Goal: Browse casually

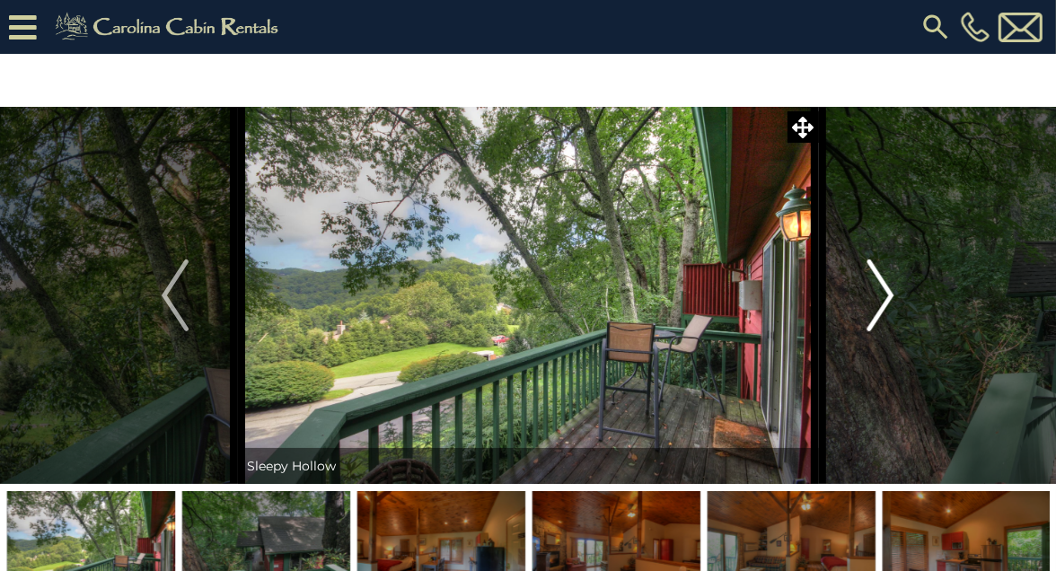
click at [885, 303] on img "Next" at bounding box center [881, 296] width 27 height 72
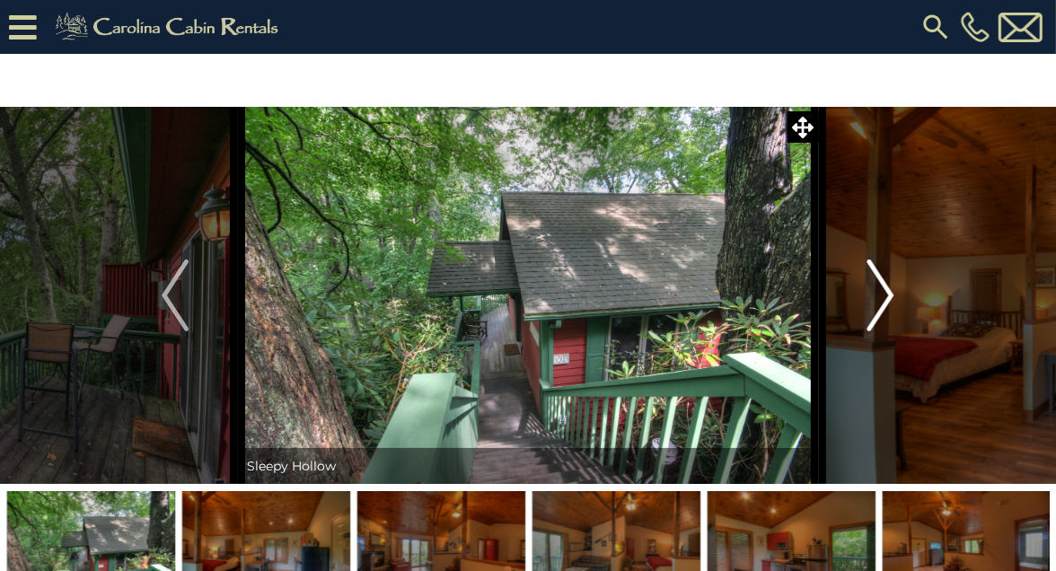
click at [888, 307] on img "Next" at bounding box center [881, 296] width 27 height 72
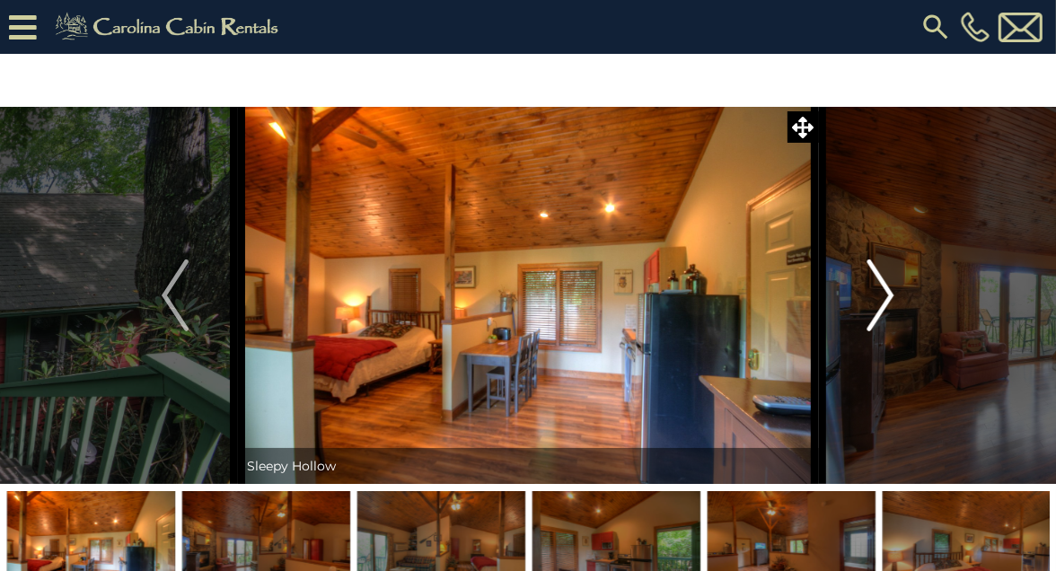
click at [885, 302] on img "Next" at bounding box center [881, 296] width 27 height 72
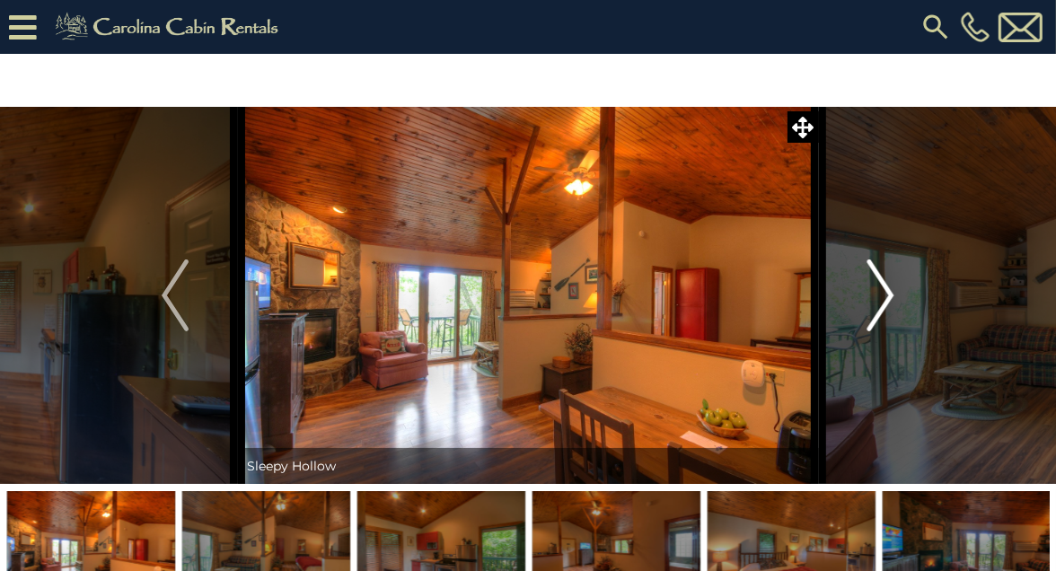
click at [890, 294] on img "Next" at bounding box center [881, 296] width 27 height 72
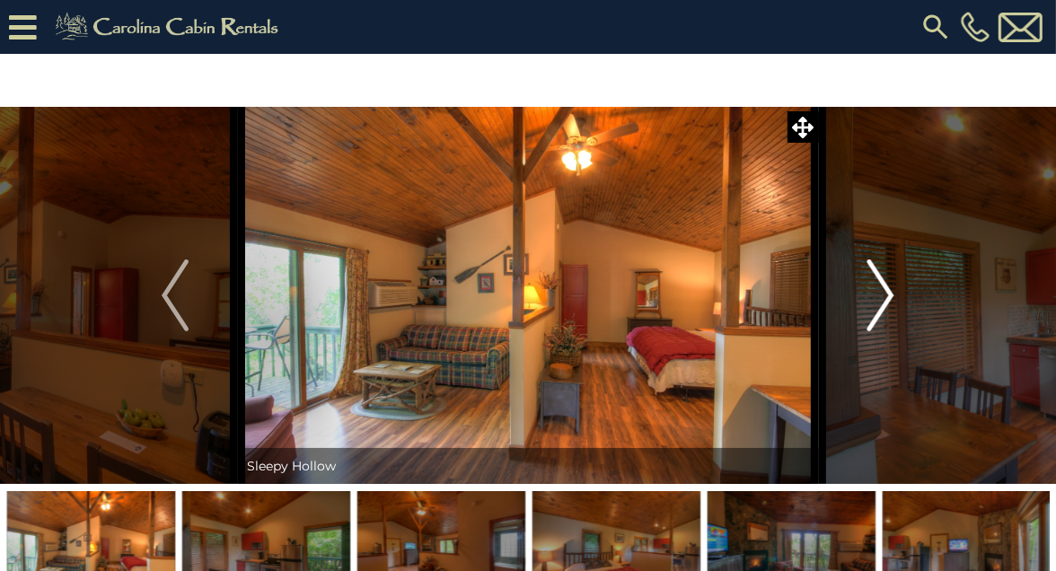
click at [892, 295] on img "Next" at bounding box center [881, 296] width 27 height 72
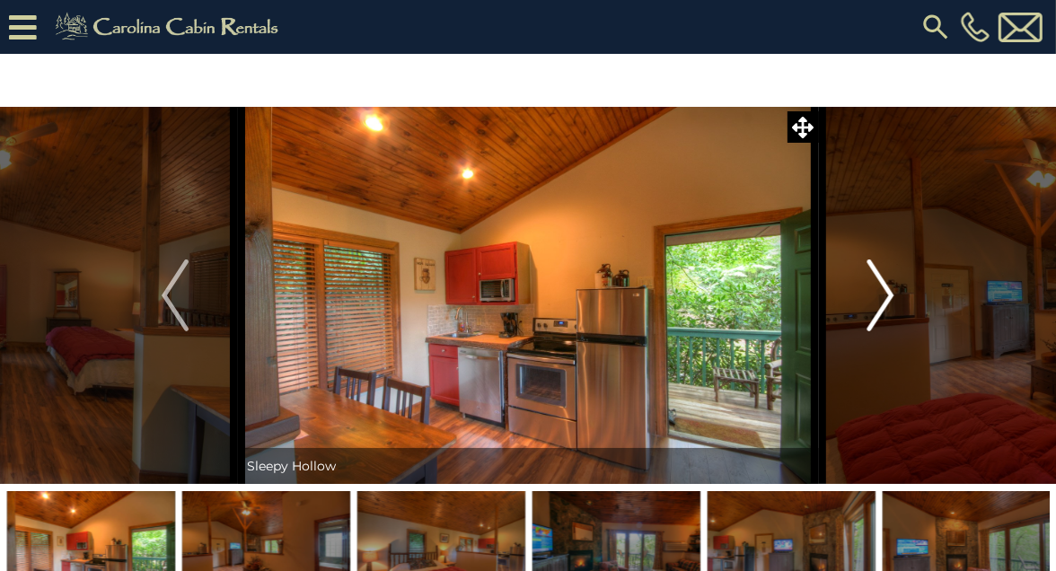
click at [889, 296] on img "Next" at bounding box center [881, 296] width 27 height 72
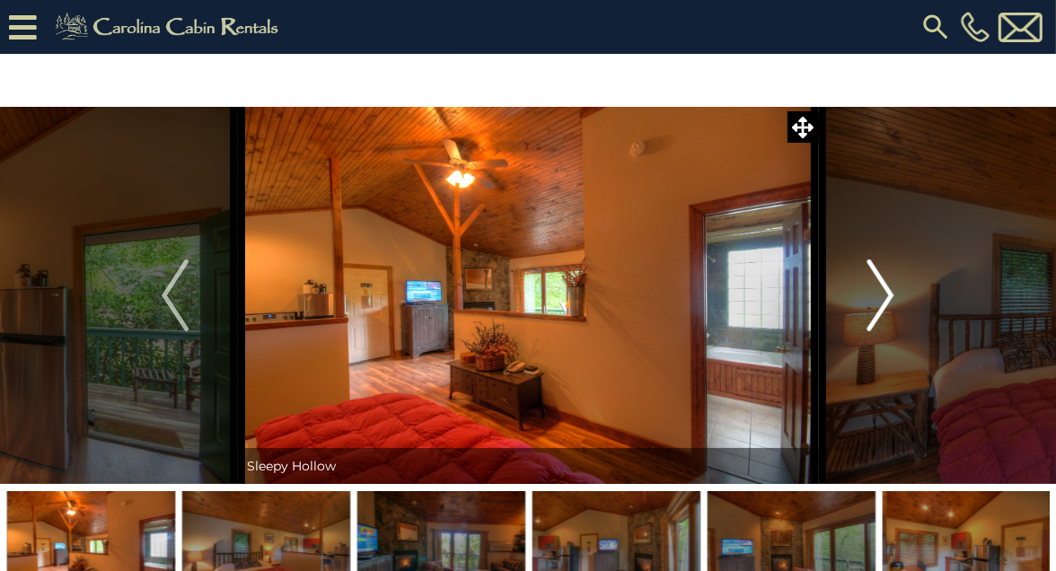
click at [898, 304] on button "Next" at bounding box center [880, 295] width 125 height 377
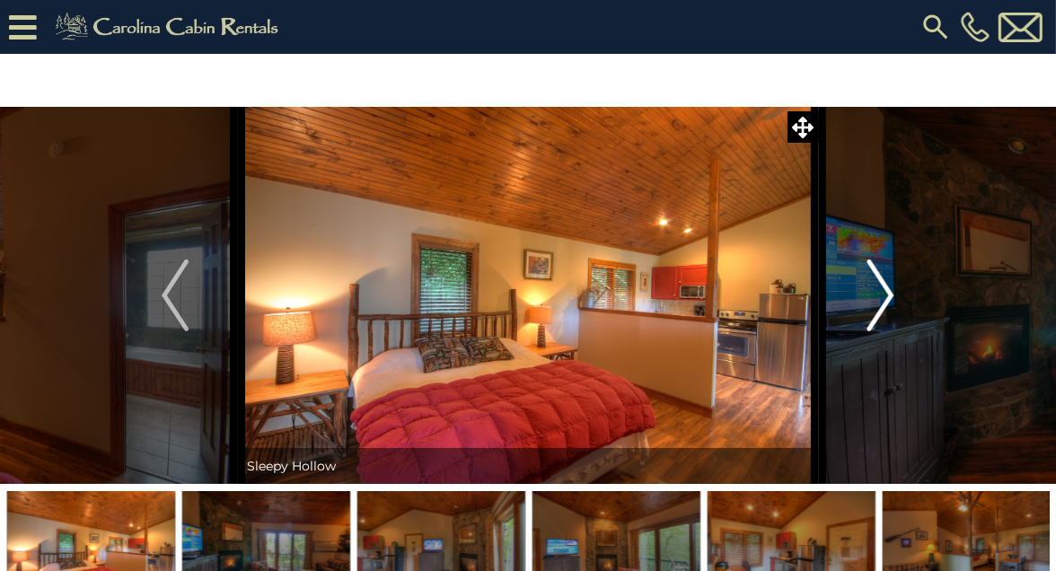
click at [891, 304] on img "Next" at bounding box center [881, 296] width 27 height 72
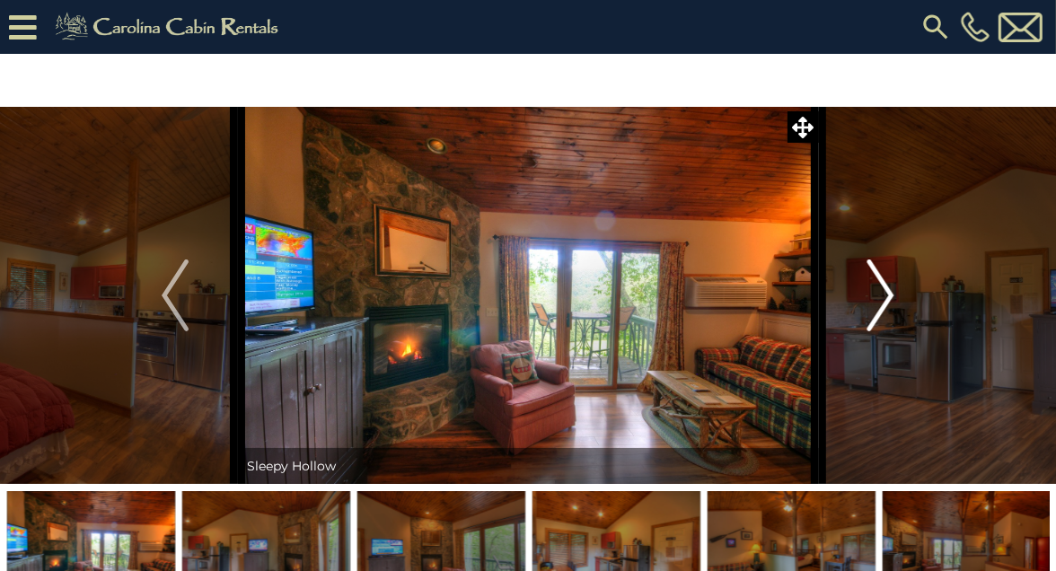
click at [894, 301] on img "Next" at bounding box center [881, 296] width 27 height 72
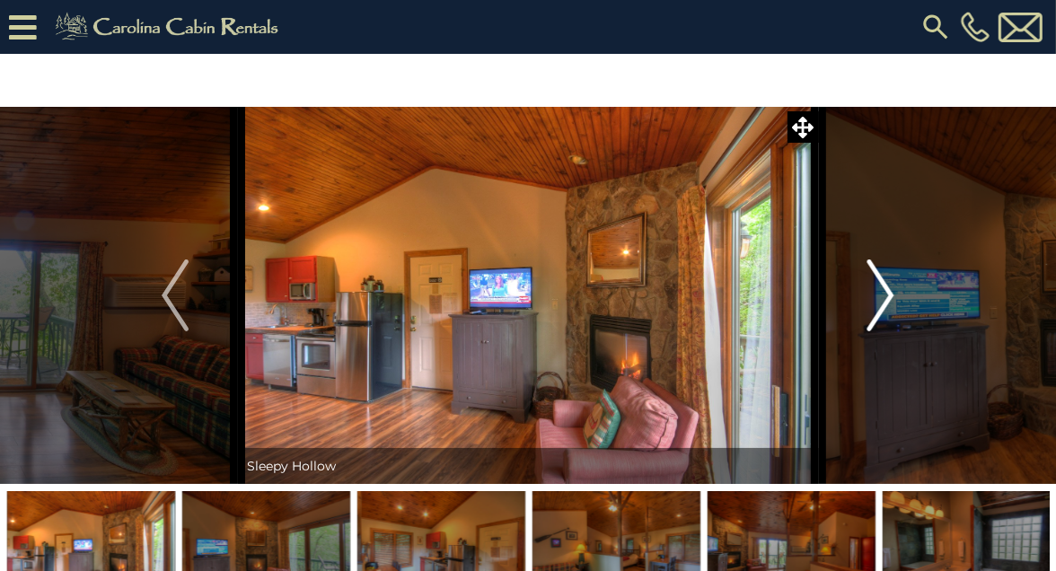
click at [895, 305] on button "Next" at bounding box center [880, 295] width 125 height 377
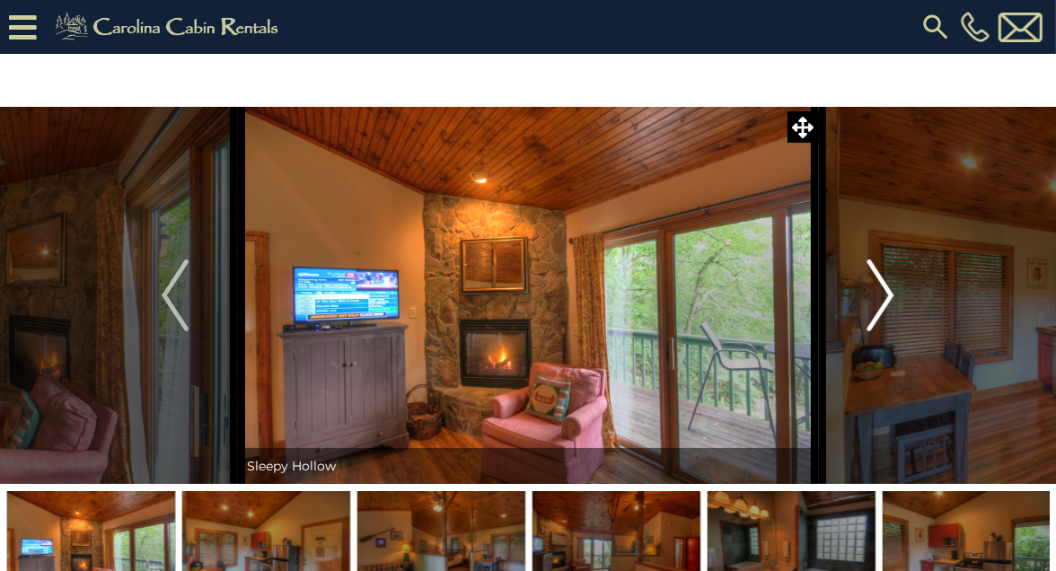
click at [893, 303] on img "Next" at bounding box center [881, 296] width 27 height 72
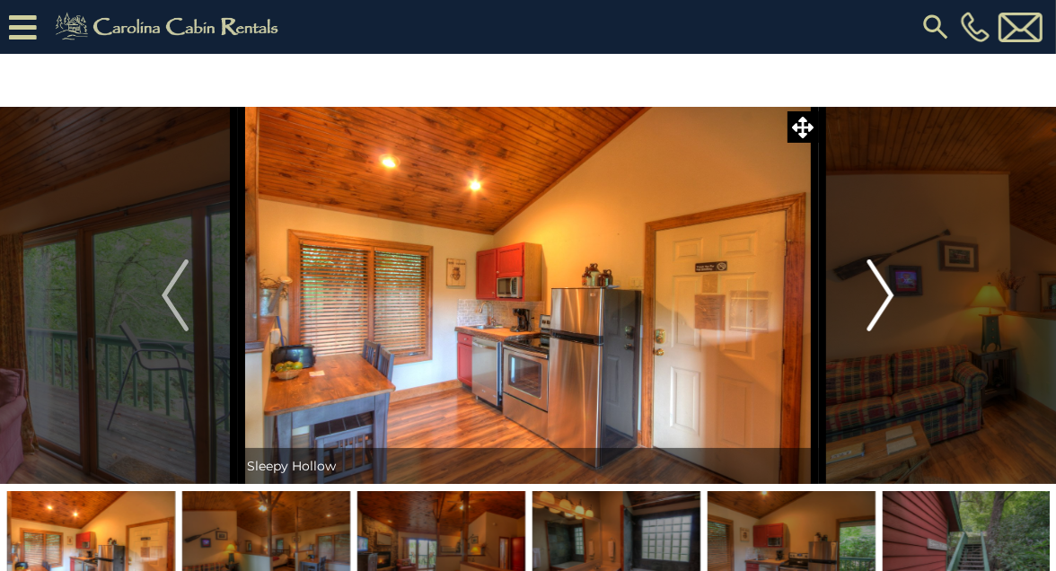
click at [904, 304] on button "Next" at bounding box center [880, 295] width 125 height 377
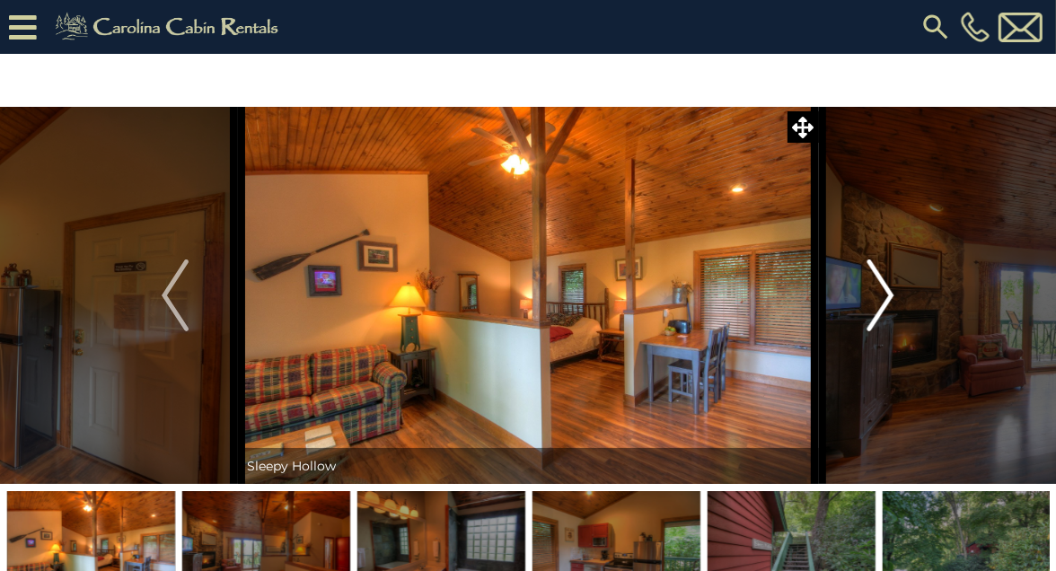
click at [897, 308] on button "Next" at bounding box center [880, 295] width 125 height 377
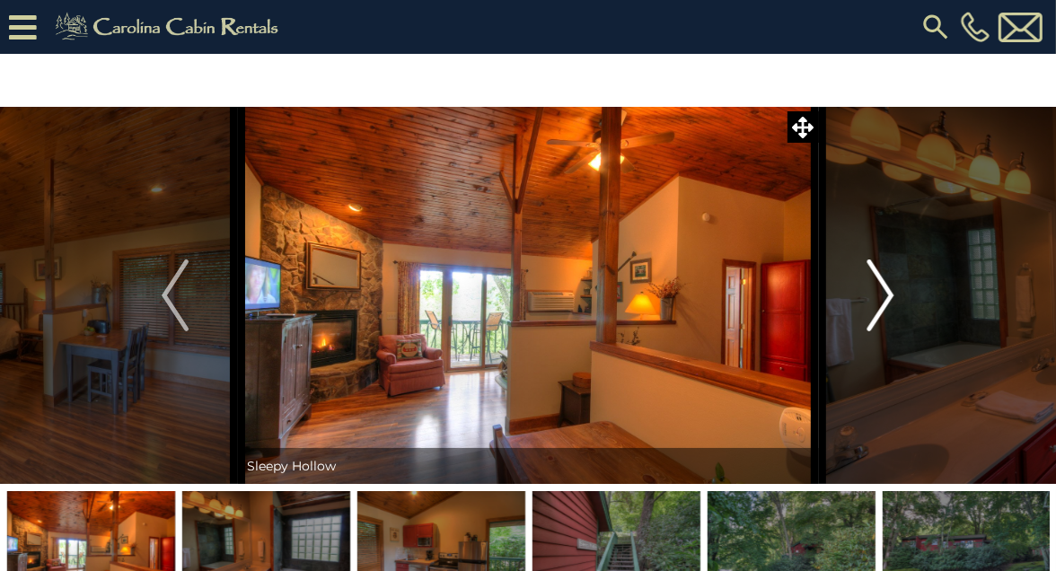
click at [903, 300] on button "Next" at bounding box center [880, 295] width 125 height 377
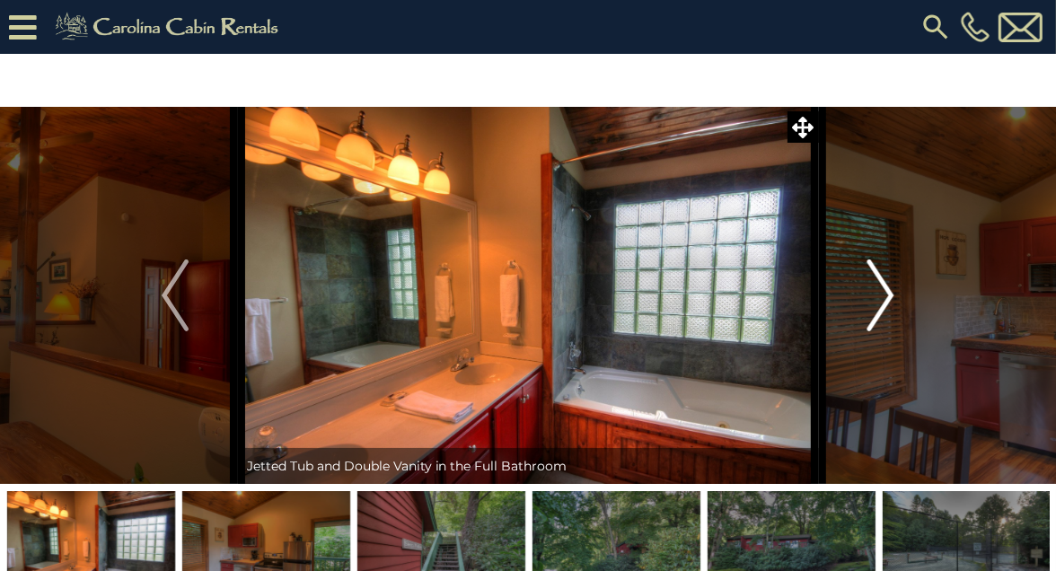
click at [902, 307] on button "Next" at bounding box center [880, 295] width 125 height 377
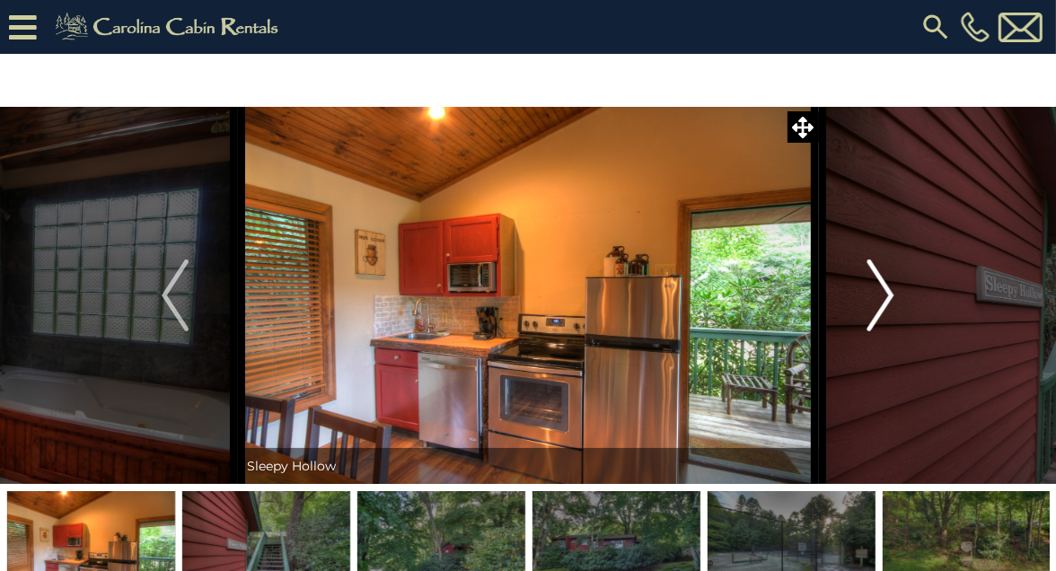
click at [895, 305] on button "Next" at bounding box center [880, 295] width 125 height 377
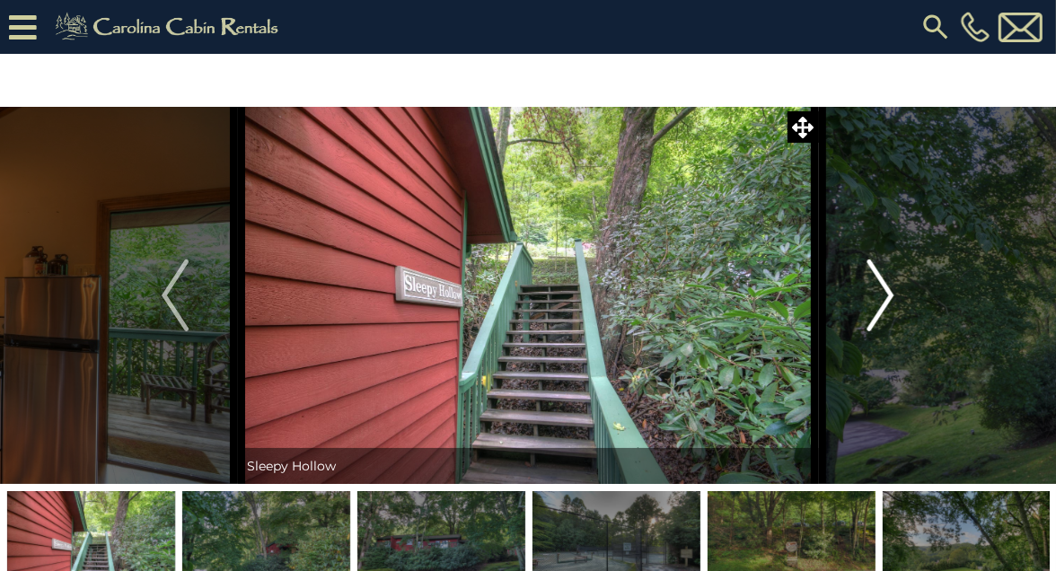
click at [895, 305] on button "Next" at bounding box center [880, 295] width 125 height 377
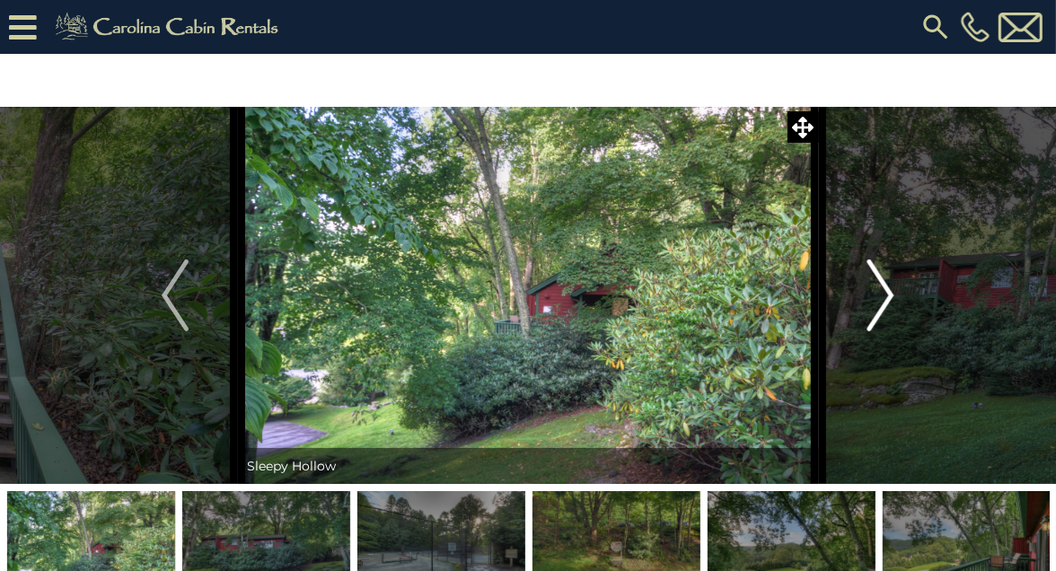
click at [890, 306] on img "Next" at bounding box center [881, 296] width 27 height 72
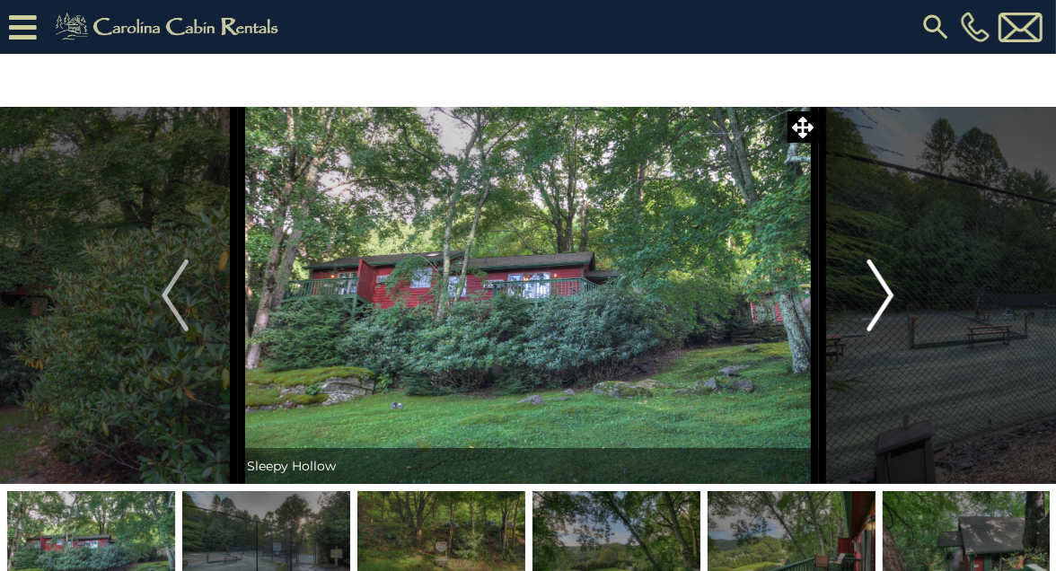
click at [889, 308] on img "Next" at bounding box center [881, 296] width 27 height 72
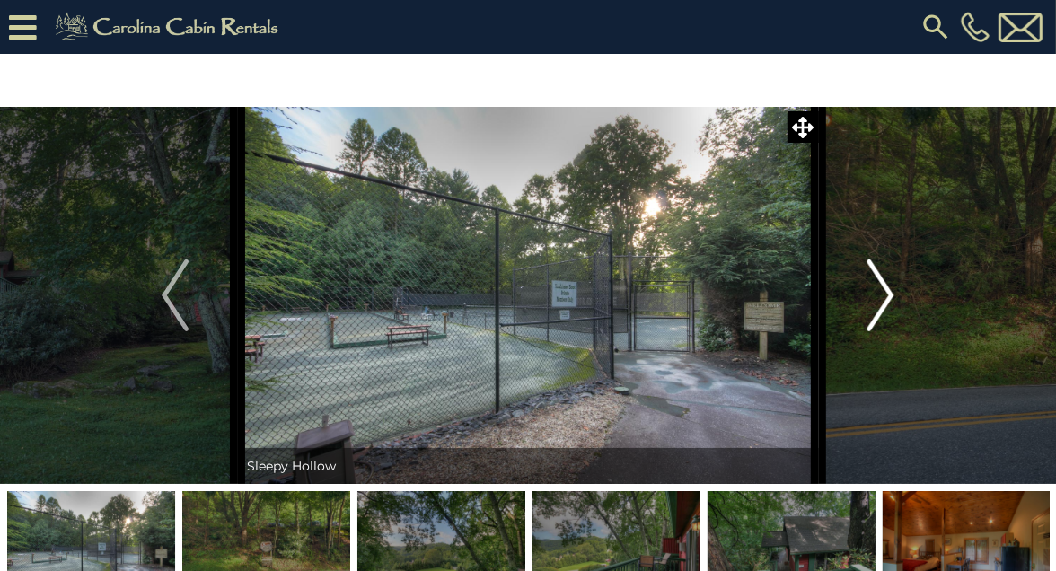
click at [890, 308] on img "Next" at bounding box center [881, 296] width 27 height 72
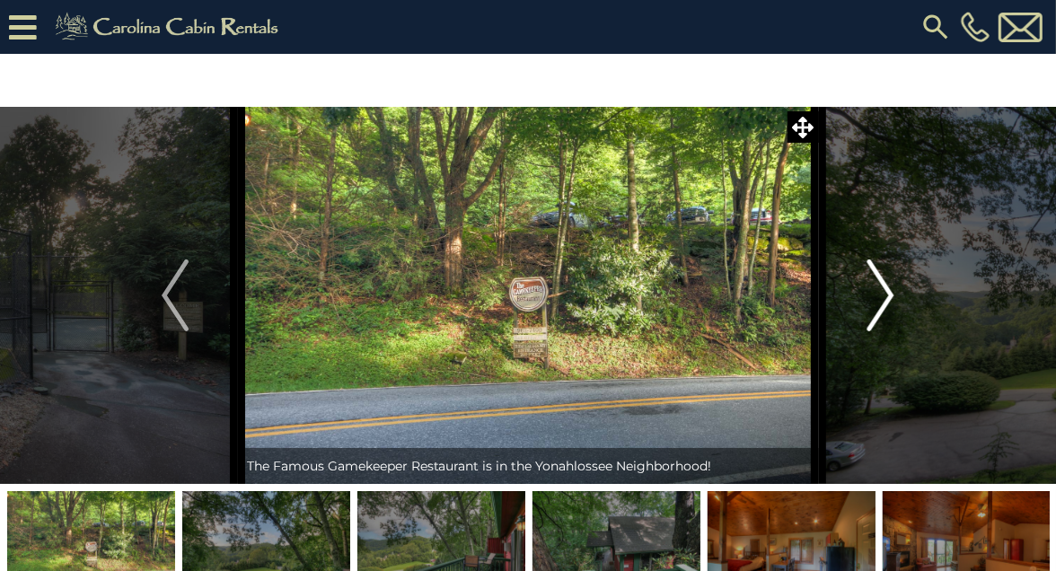
click at [894, 307] on img "Next" at bounding box center [881, 296] width 27 height 72
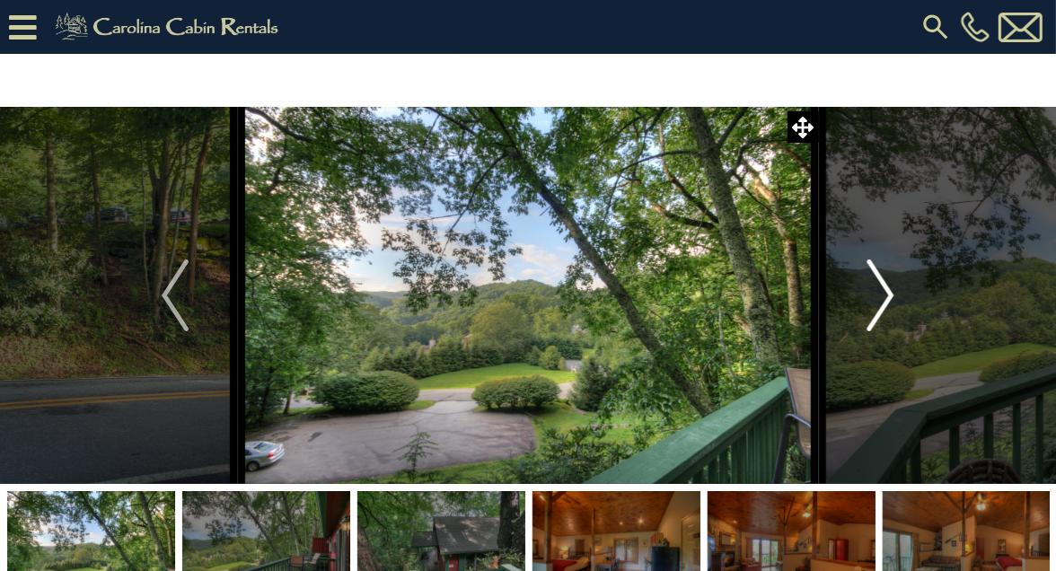
click at [887, 308] on img "Next" at bounding box center [881, 296] width 27 height 72
